Goal: Find specific page/section: Find specific page/section

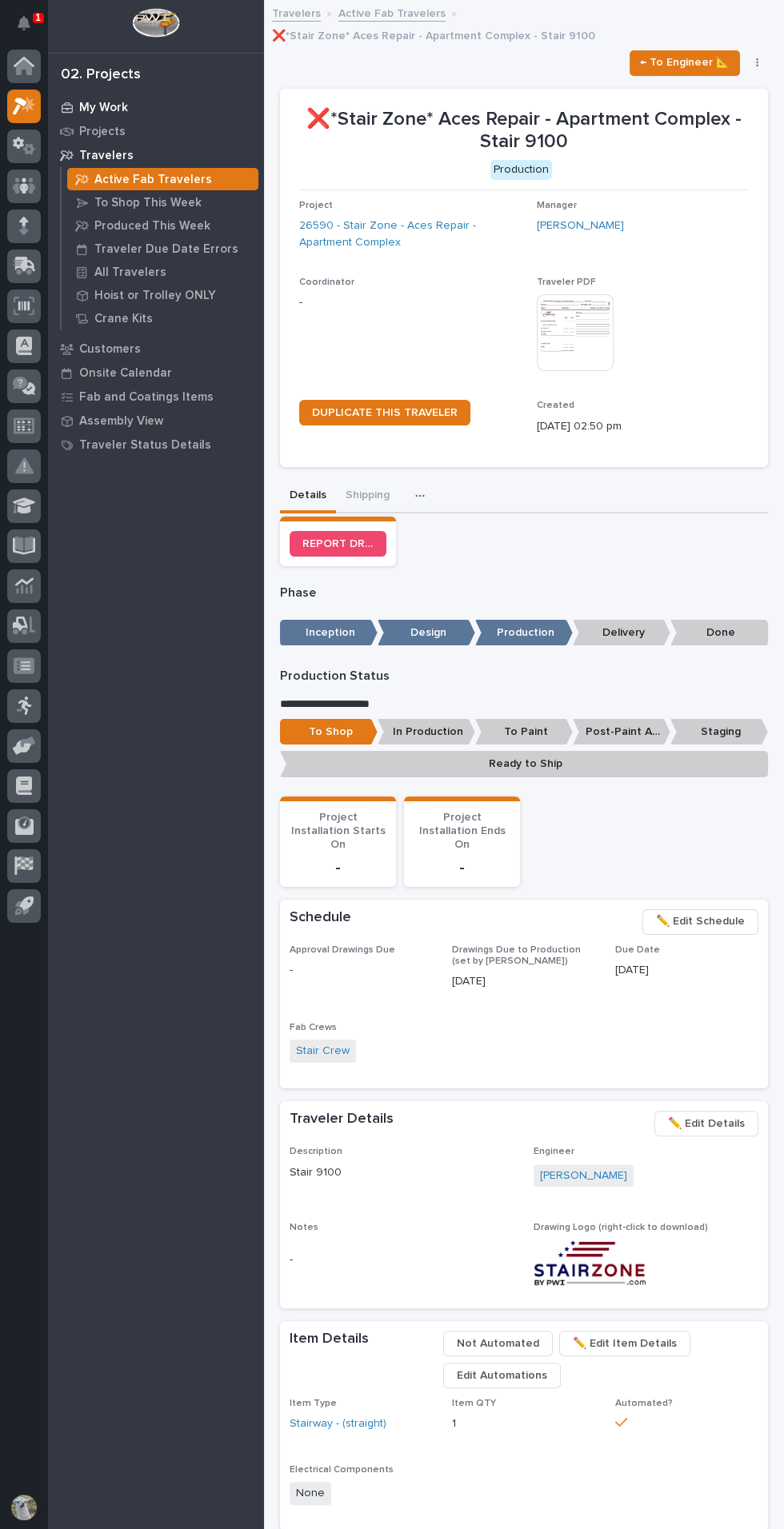
click at [117, 103] on p "My Work" at bounding box center [104, 107] width 49 height 14
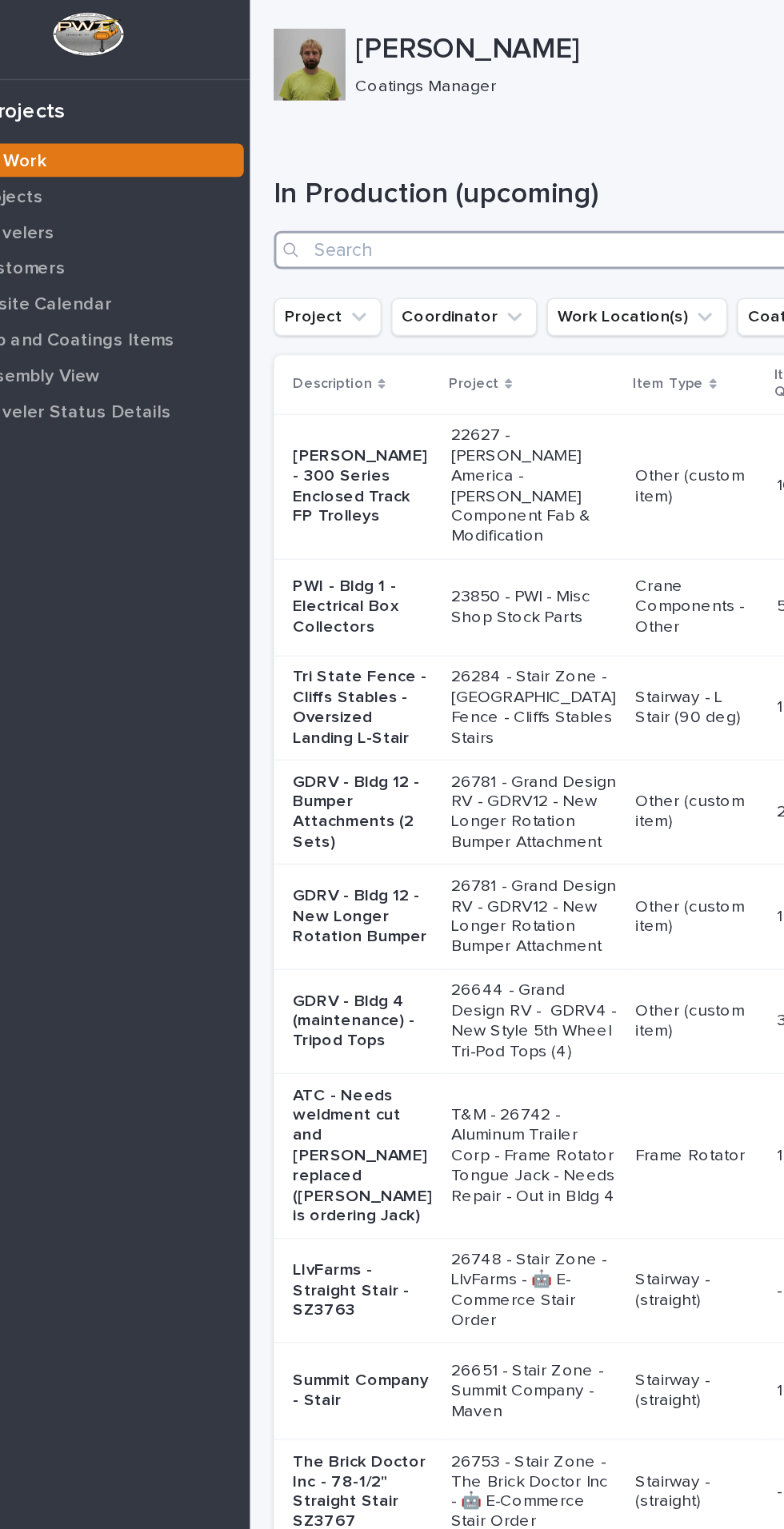
click at [420, 165] on input "Search" at bounding box center [523, 167] width 488 height 26
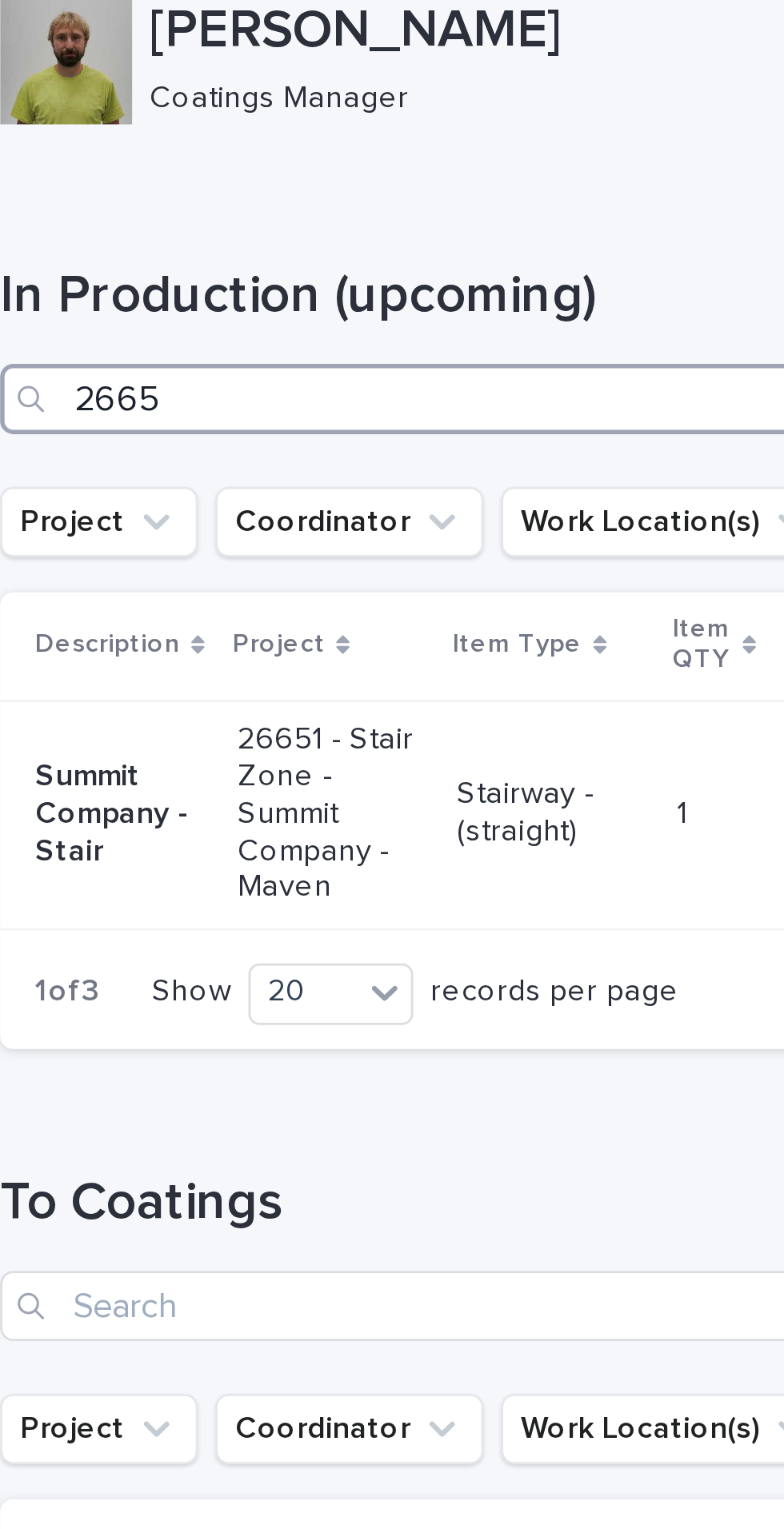
type input "26651"
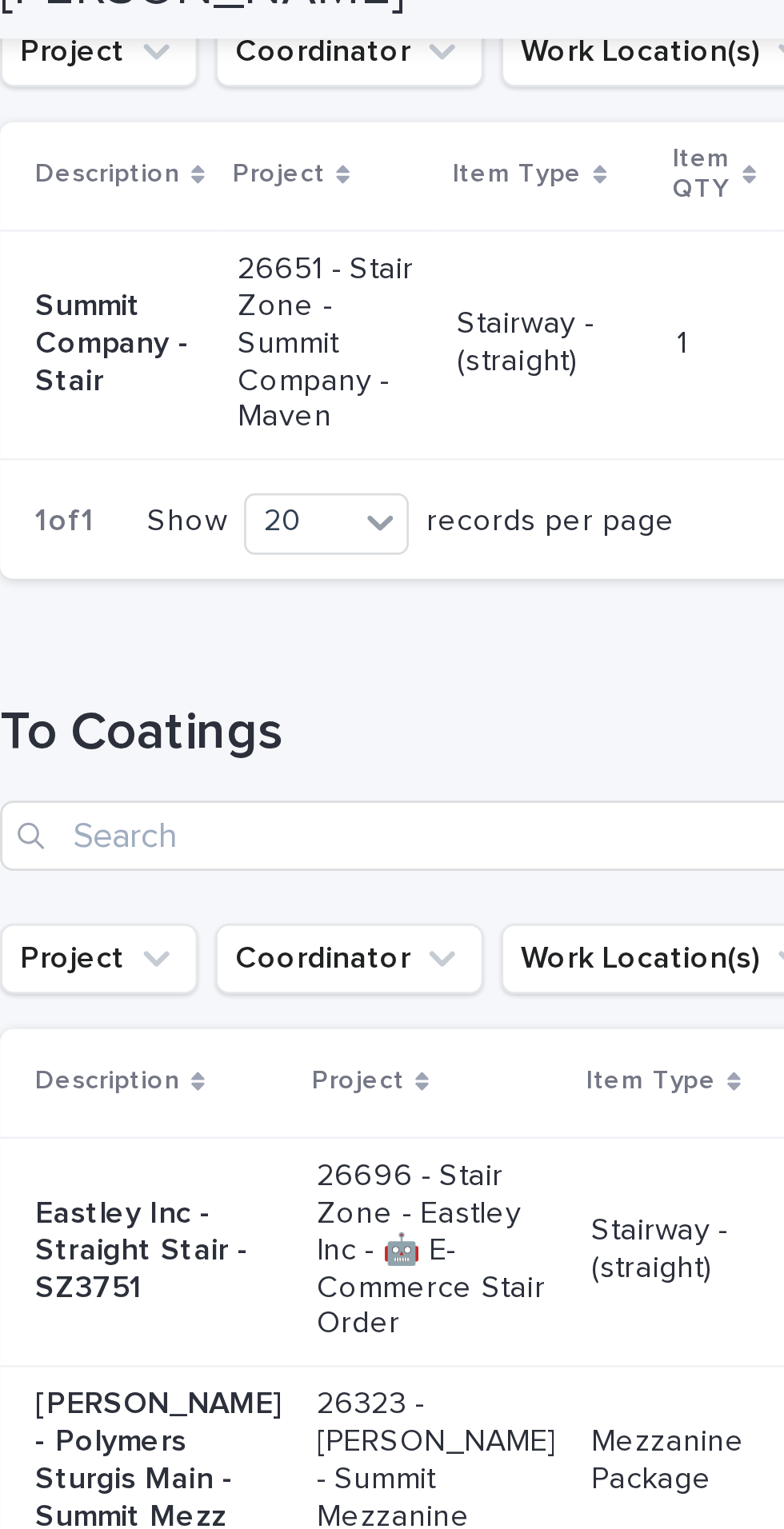
scroll to position [177, 0]
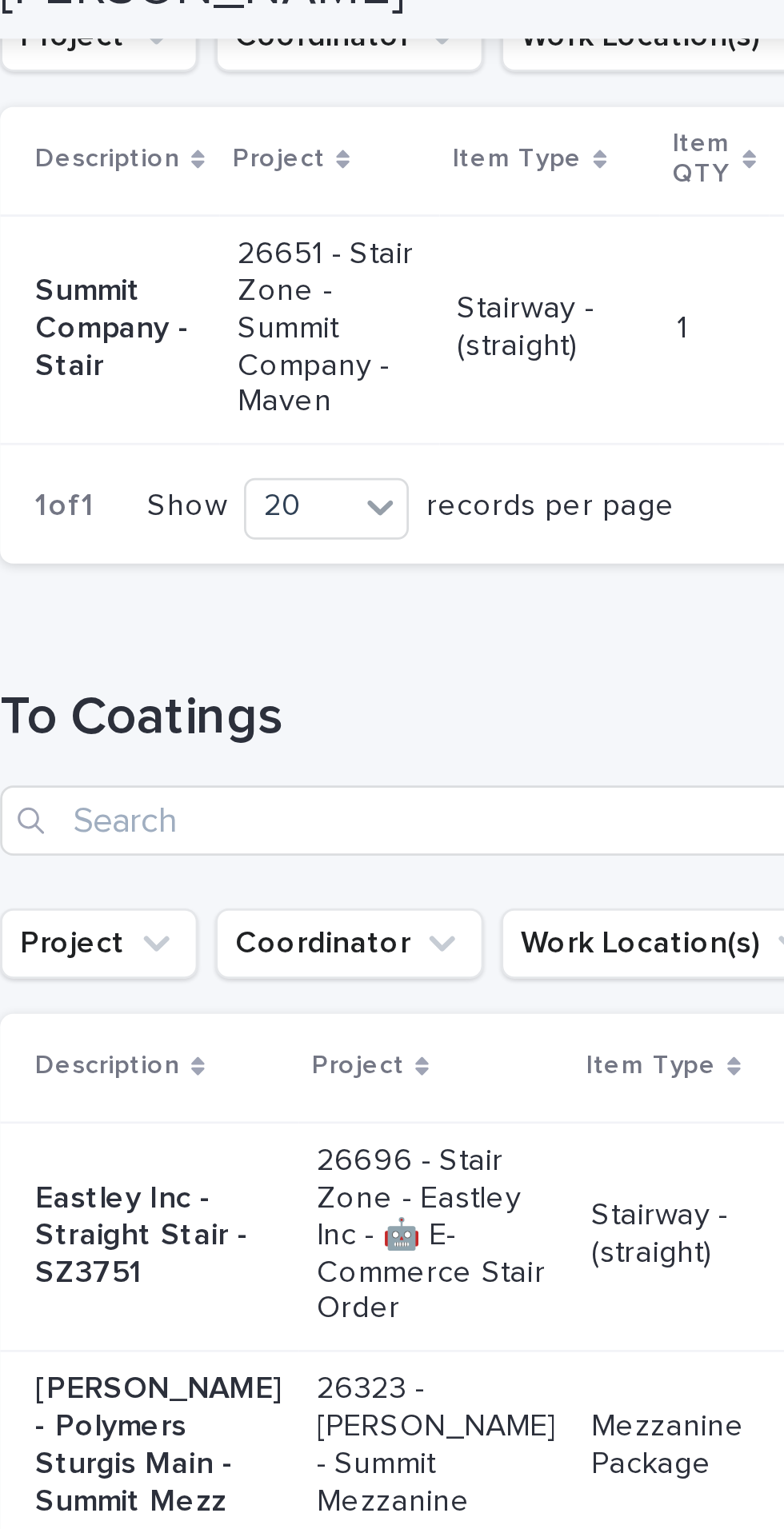
click at [309, 140] on p "Summit Company - Stair" at bounding box center [323, 141] width 61 height 40
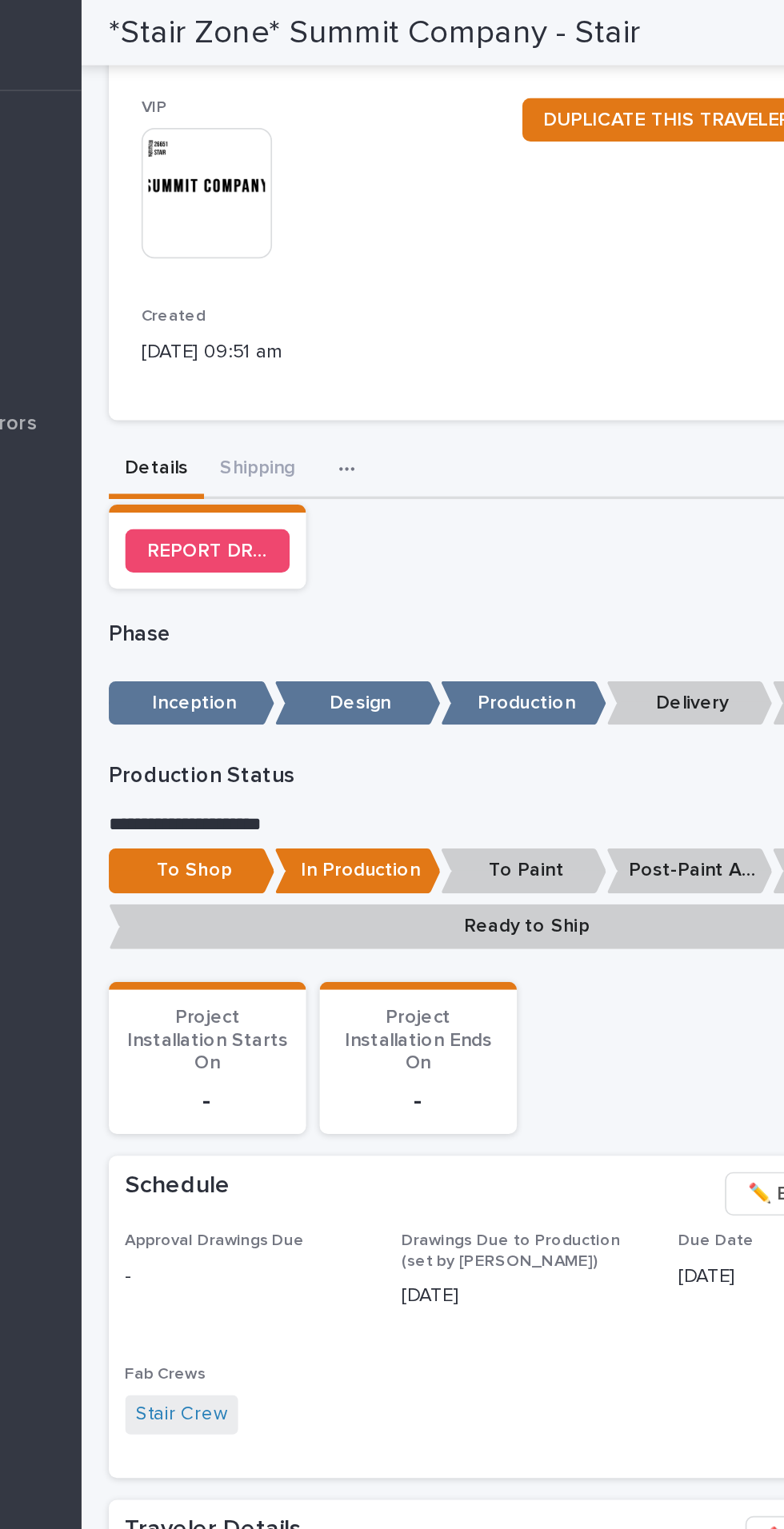
scroll to position [314, 0]
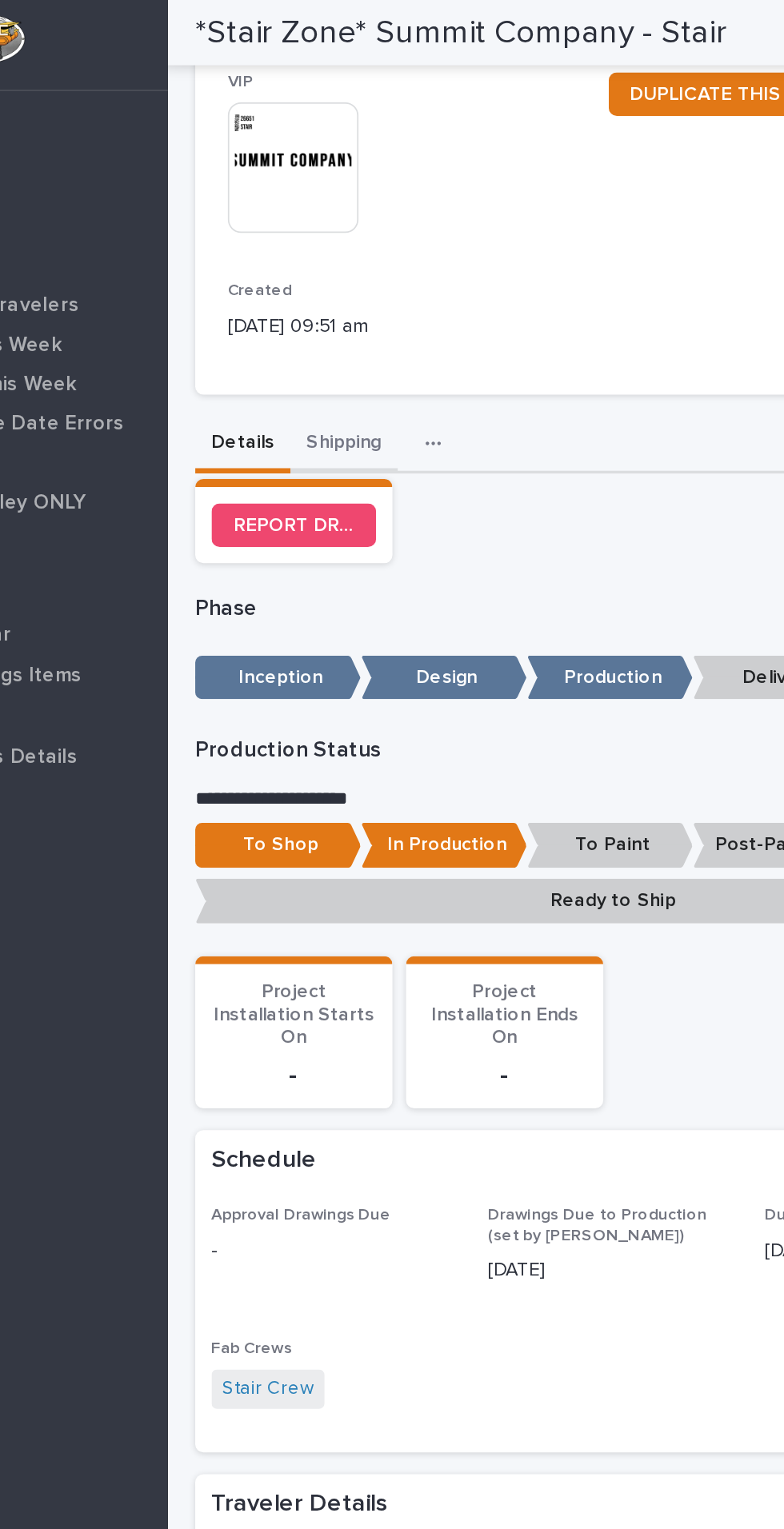
click at [377, 246] on div "**********" at bounding box center [523, 652] width 488 height 1823
